Goal: Transaction & Acquisition: Purchase product/service

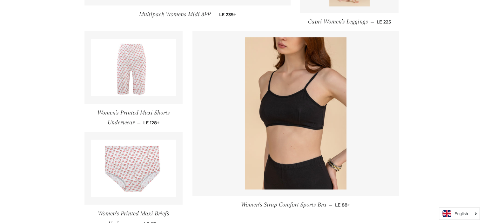
scroll to position [838, 0]
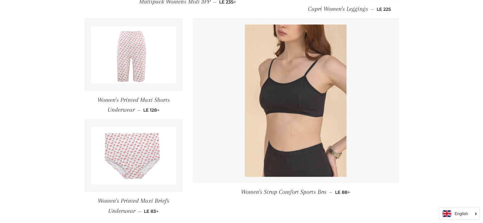
click at [270, 77] on img at bounding box center [296, 100] width 102 height 152
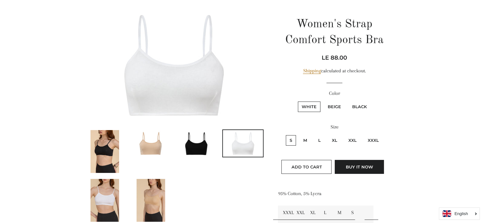
scroll to position [63, 0]
click at [137, 137] on img at bounding box center [151, 143] width 40 height 27
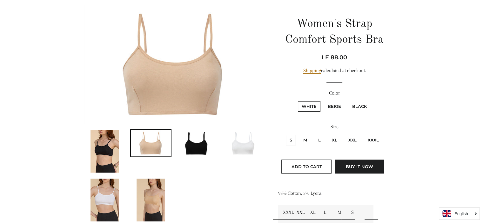
click at [109, 146] on img at bounding box center [104, 151] width 29 height 43
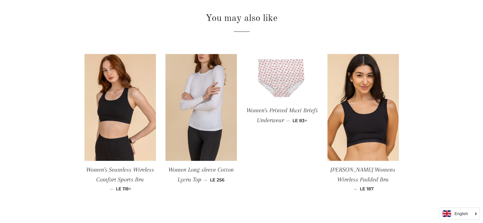
scroll to position [470, 0]
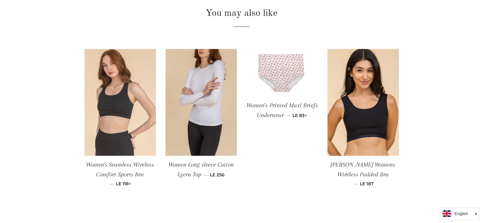
click at [118, 127] on img at bounding box center [119, 102] width 71 height 107
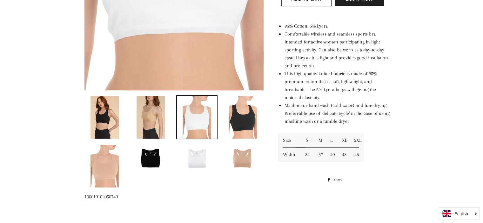
scroll to position [254, 0]
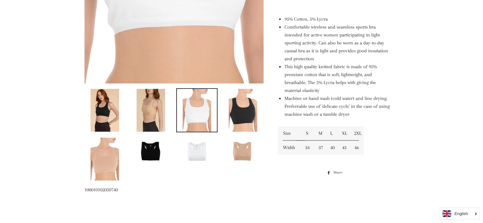
click at [150, 114] on img at bounding box center [151, 110] width 29 height 43
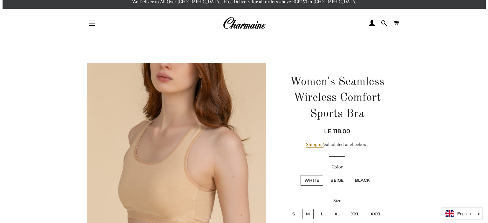
scroll to position [0, 0]
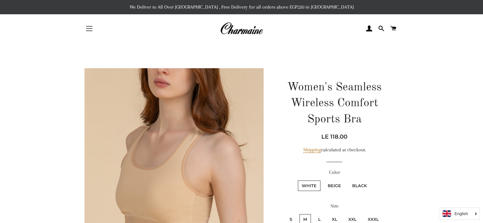
click at [89, 35] on button "Site navigation" at bounding box center [89, 29] width 16 height 16
